Goal: Information Seeking & Learning: Learn about a topic

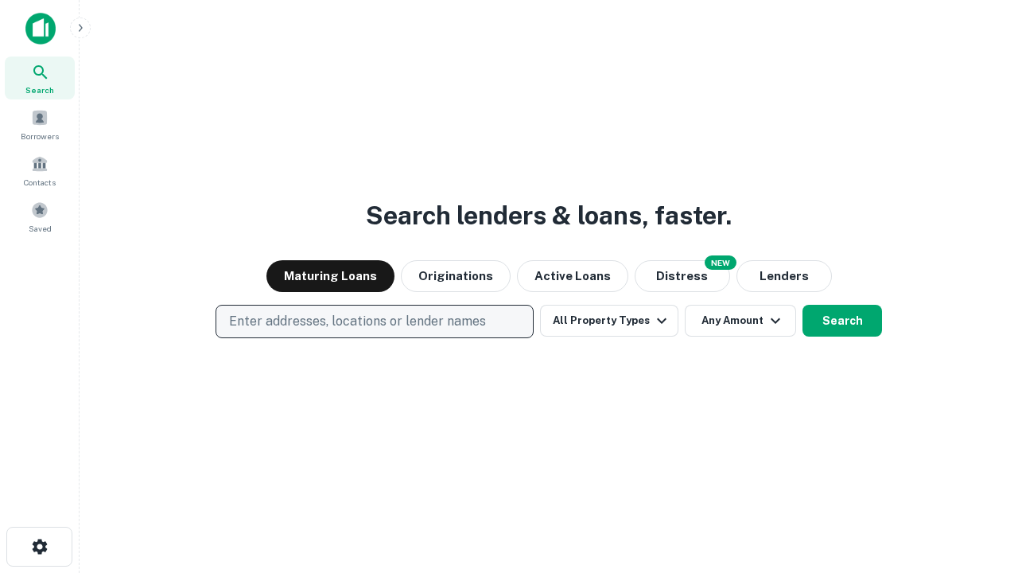
click at [374, 321] on p "Enter addresses, locations or lender names" at bounding box center [357, 321] width 257 height 19
type input "**********"
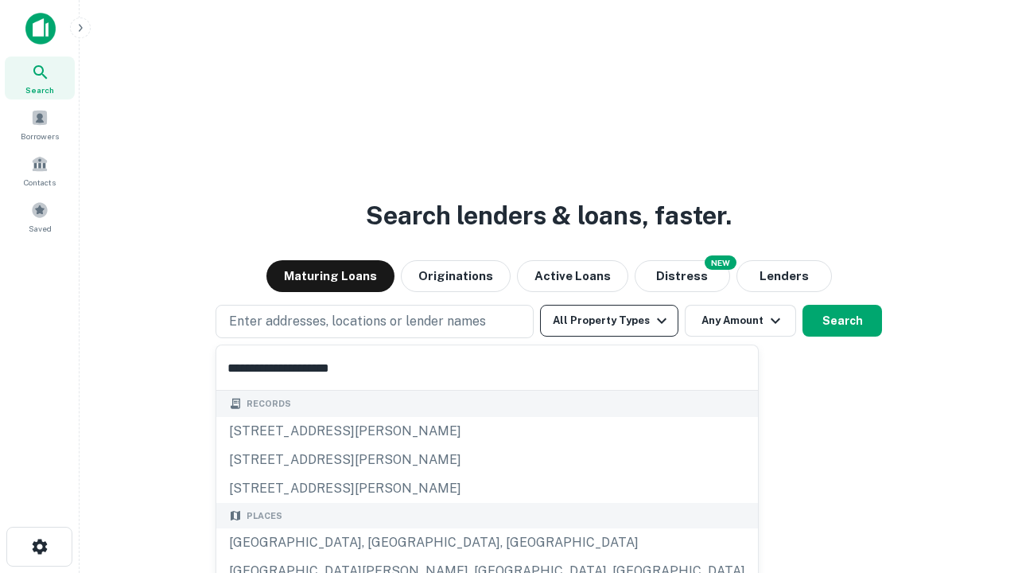
click at [380, 542] on div "[GEOGRAPHIC_DATA], [GEOGRAPHIC_DATA], [GEOGRAPHIC_DATA]" at bounding box center [487, 542] width 542 height 29
click at [609, 321] on button "All Property Types" at bounding box center [609, 321] width 138 height 32
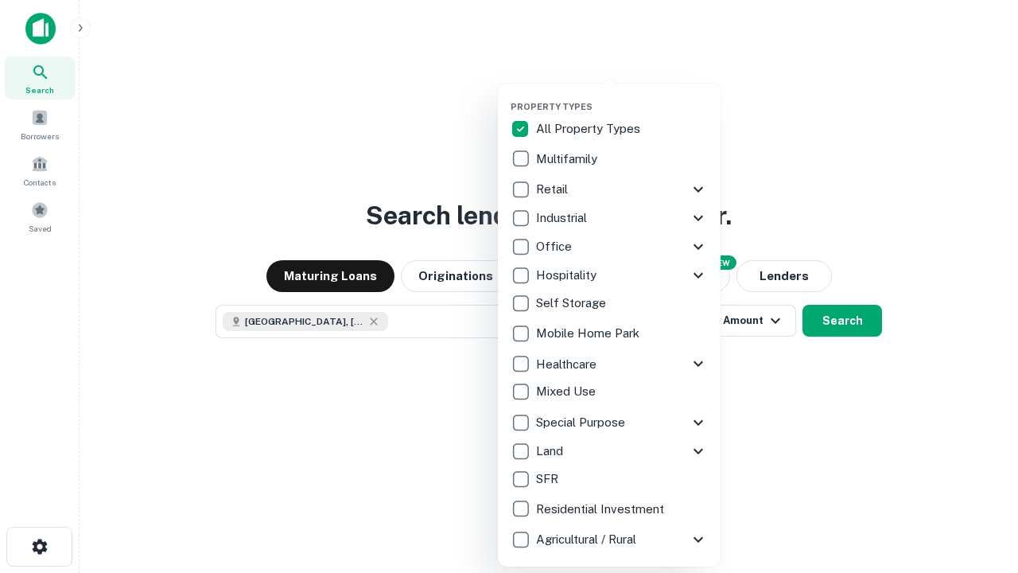
click at [622, 96] on button "button" at bounding box center [622, 96] width 223 height 1
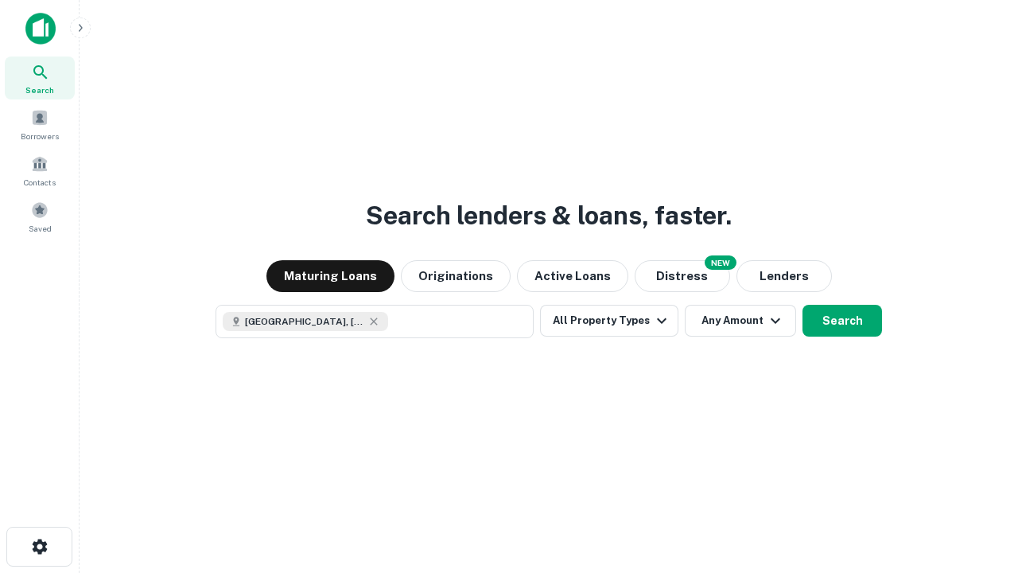
scroll to position [25, 0]
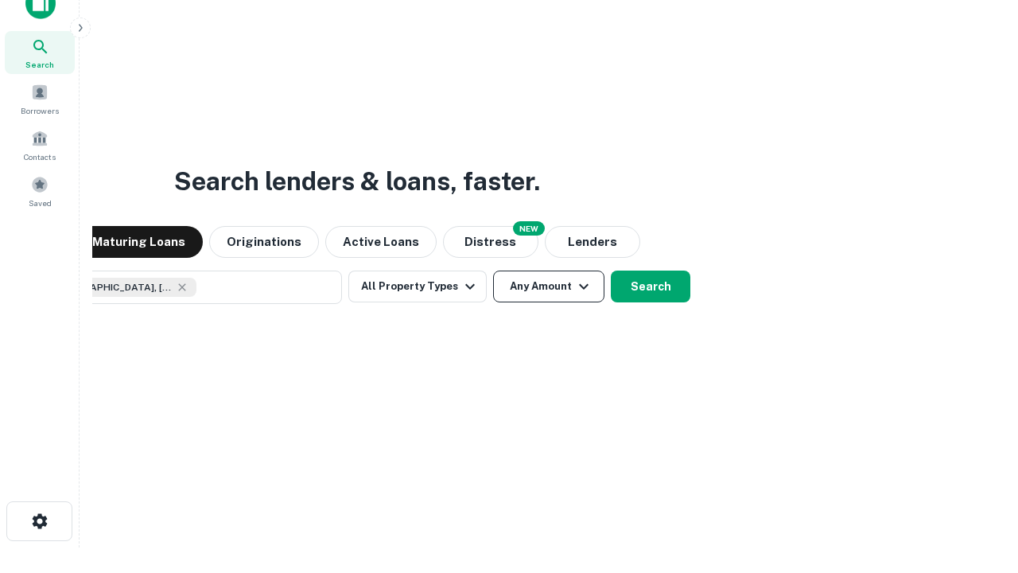
click at [493, 270] on button "Any Amount" at bounding box center [548, 286] width 111 height 32
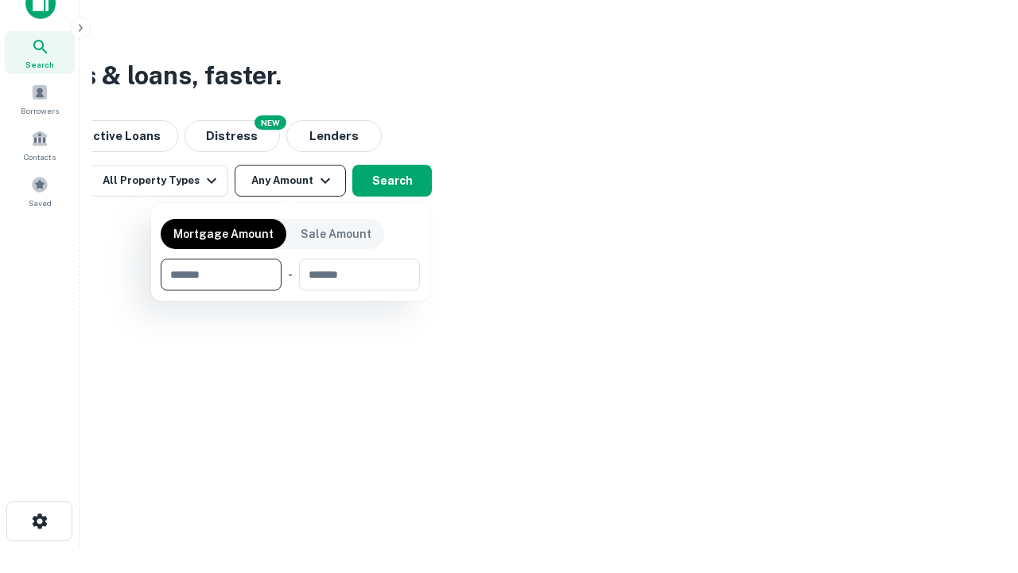
type input "*******"
click at [290, 290] on button "button" at bounding box center [290, 290] width 259 height 1
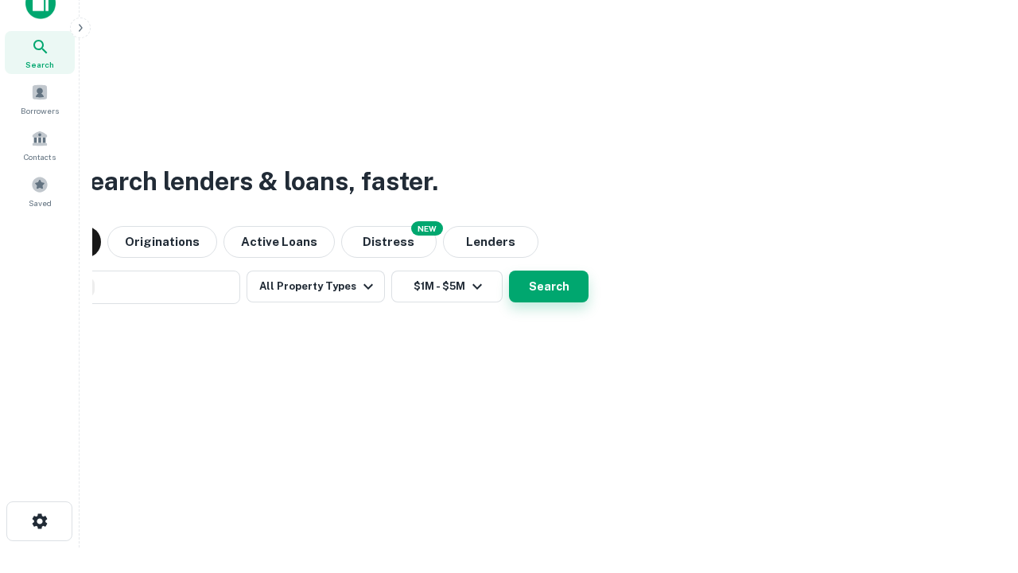
click at [509, 270] on button "Search" at bounding box center [549, 286] width 80 height 32
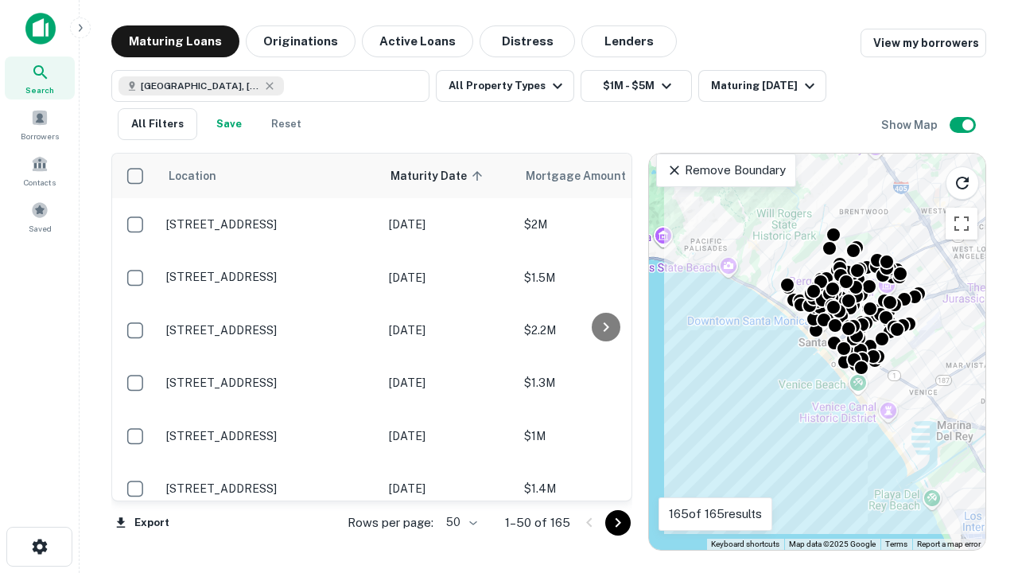
click at [459, 522] on body "Search Borrowers Contacts Saved Maturing Loans Originations Active Loans Distre…" at bounding box center [509, 286] width 1018 height 573
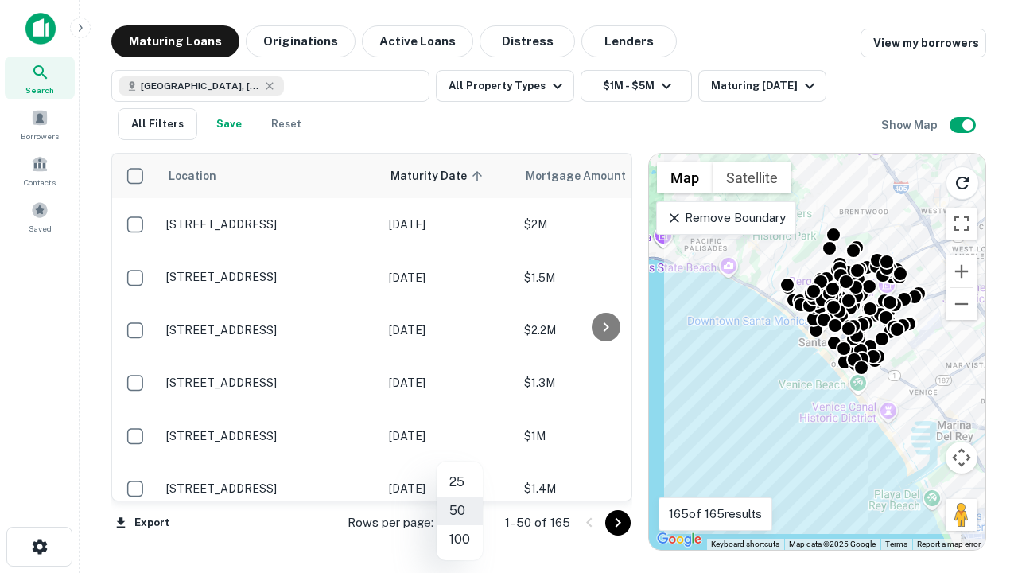
click at [460, 482] on li "25" at bounding box center [460, 482] width 46 height 29
